Goal: Navigation & Orientation: Find specific page/section

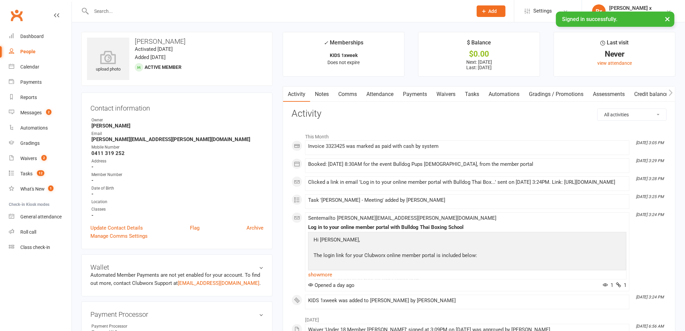
click at [34, 52] on div "People" at bounding box center [27, 51] width 15 height 5
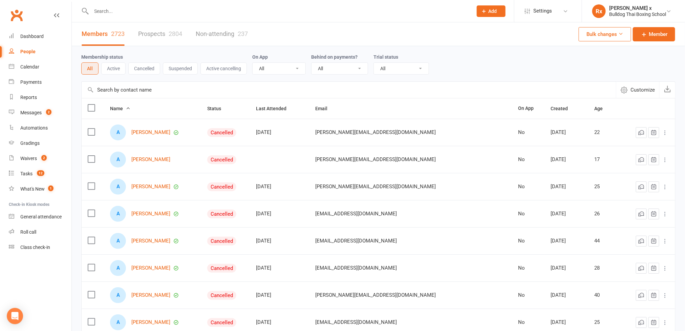
click at [169, 37] on link "Prospects 2804" at bounding box center [160, 33] width 44 height 23
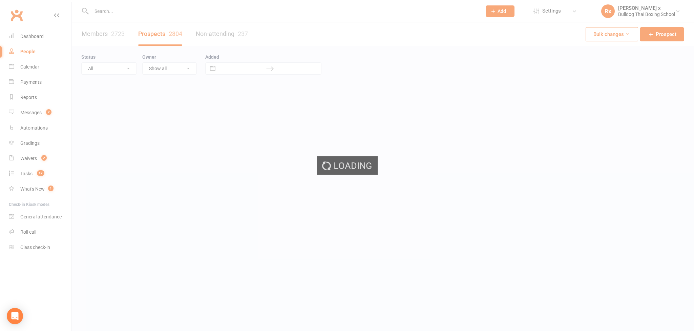
select select "100"
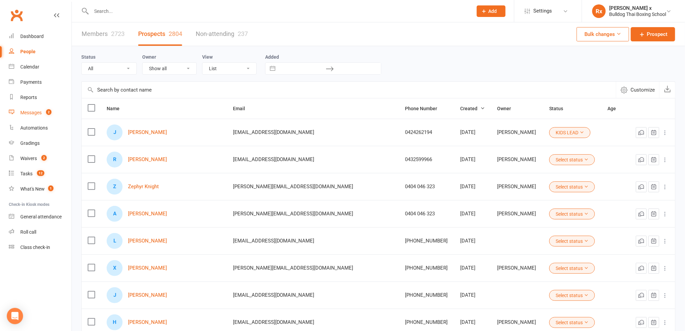
click at [31, 111] on div "Messages" at bounding box center [30, 112] width 21 height 5
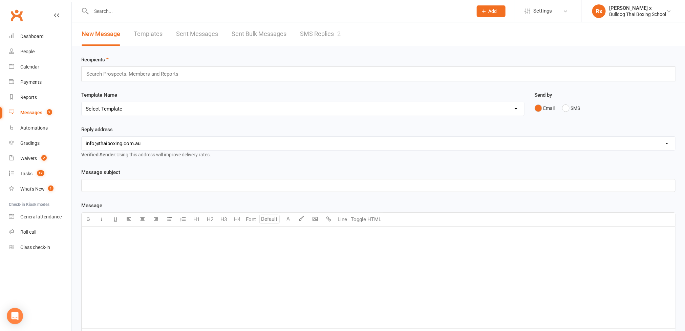
click at [321, 37] on link "SMS Replies 2" at bounding box center [320, 33] width 41 height 23
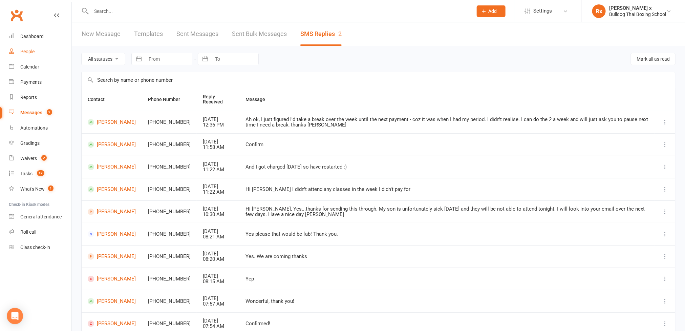
click at [29, 49] on div "People" at bounding box center [27, 51] width 14 height 5
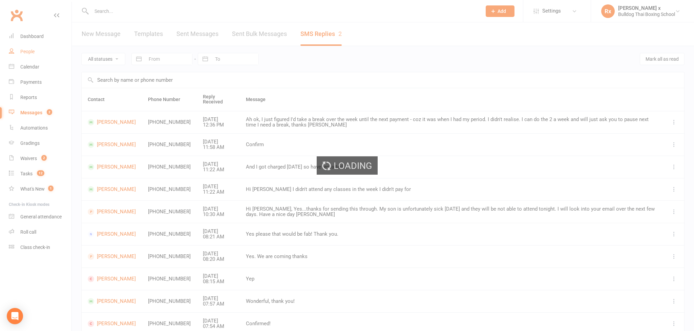
select select "100"
